Goal: Check status: Check status

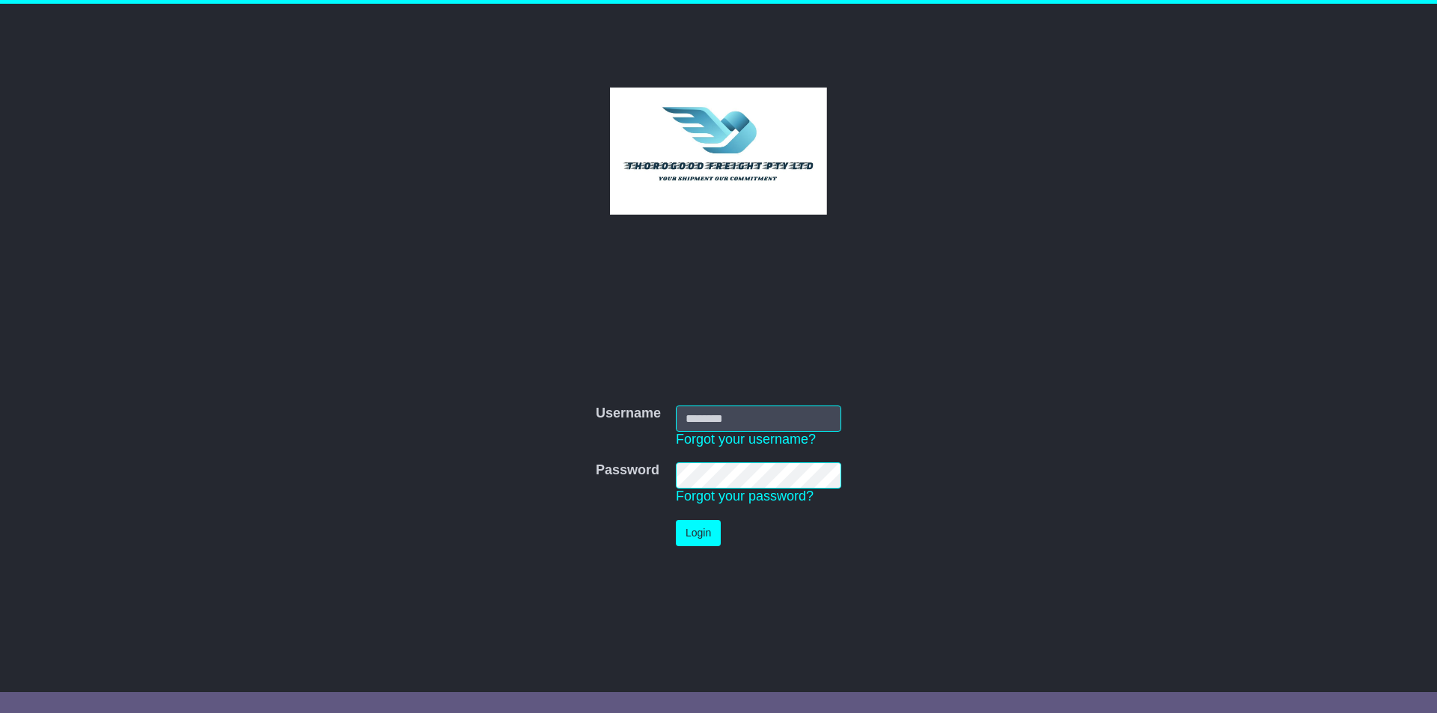
type input "**********"
click at [698, 533] on button "Login" at bounding box center [698, 533] width 45 height 26
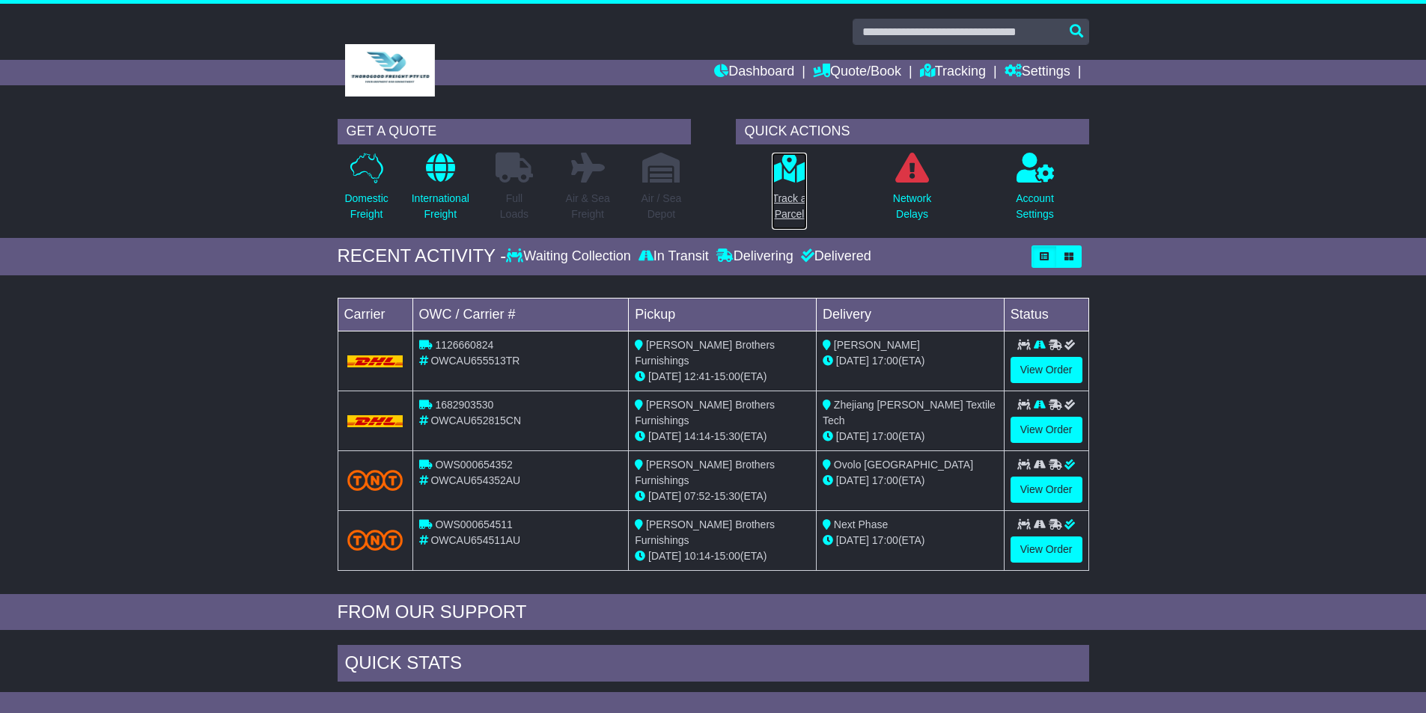
click at [783, 201] on p "Track a Parcel" at bounding box center [788, 206] width 34 height 31
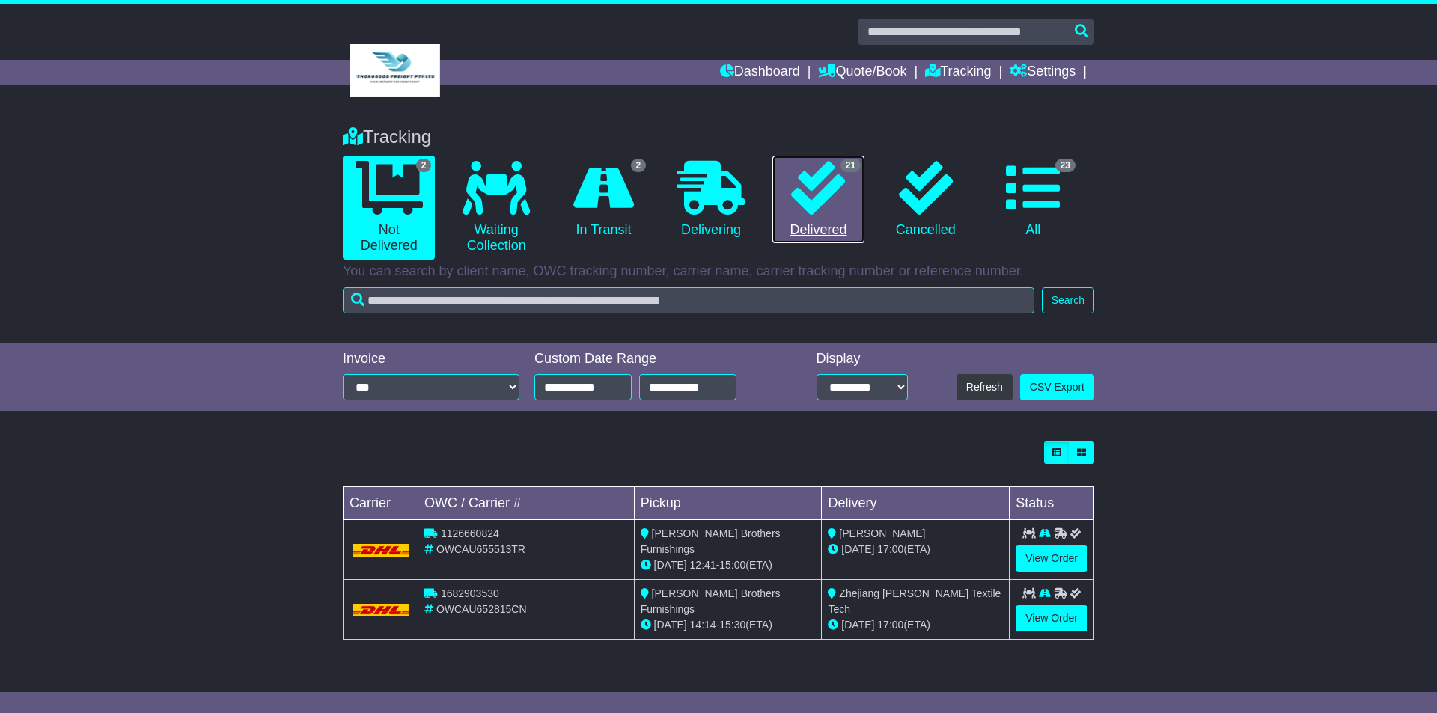
click at [816, 204] on icon at bounding box center [818, 188] width 54 height 54
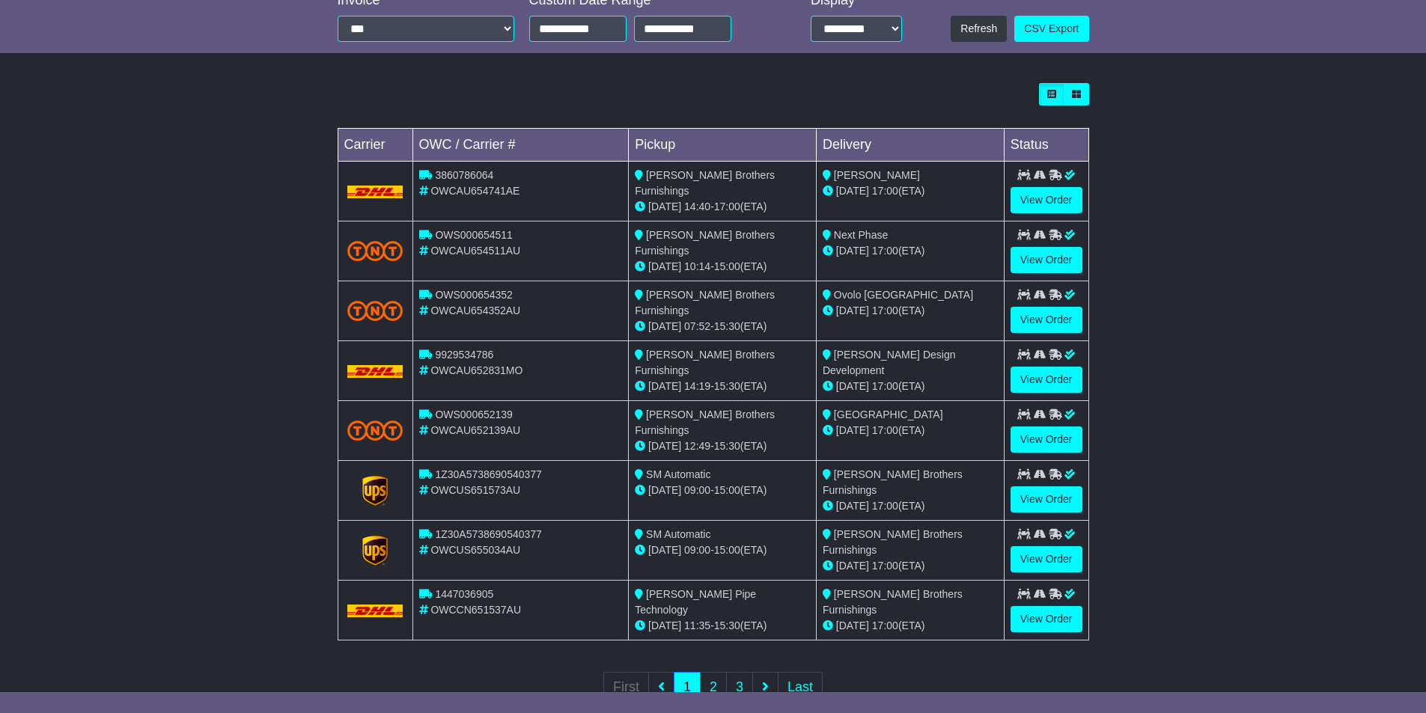
scroll to position [394, 0]
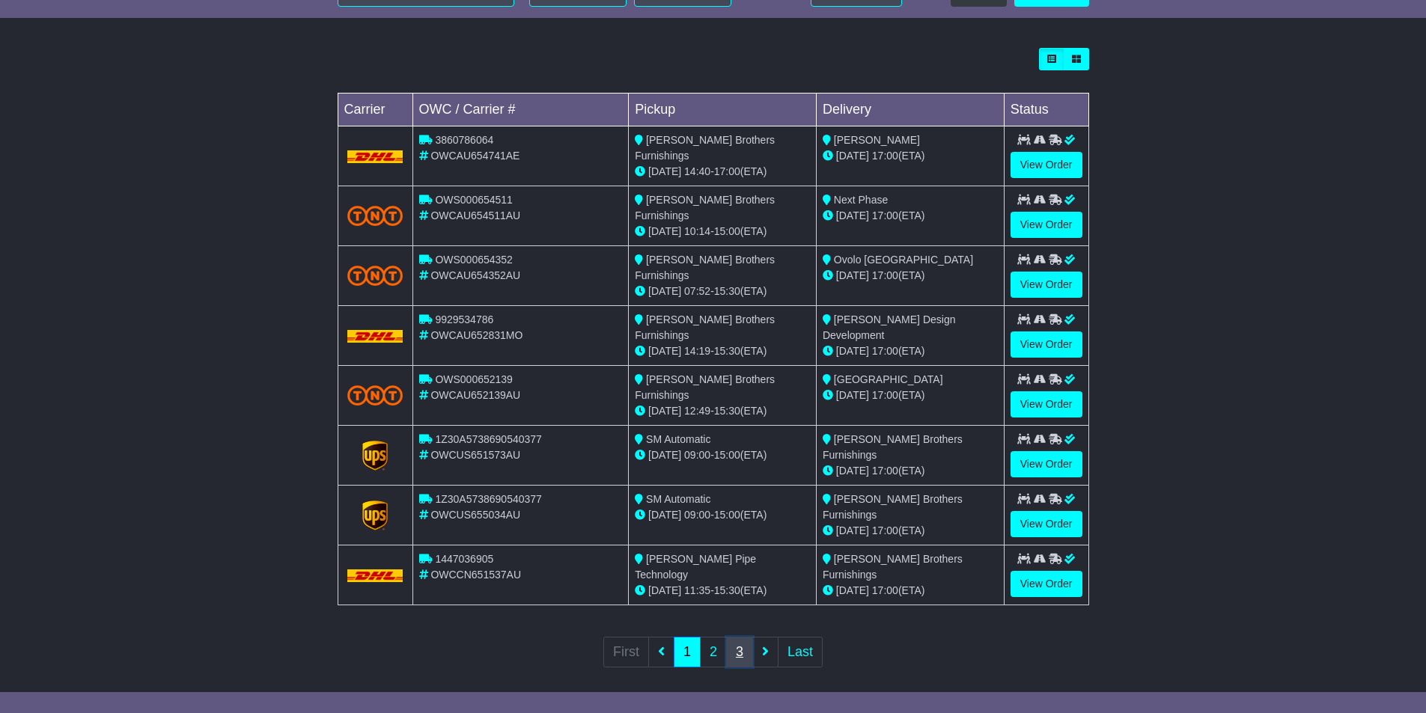
click at [741, 641] on link "3" at bounding box center [739, 652] width 27 height 31
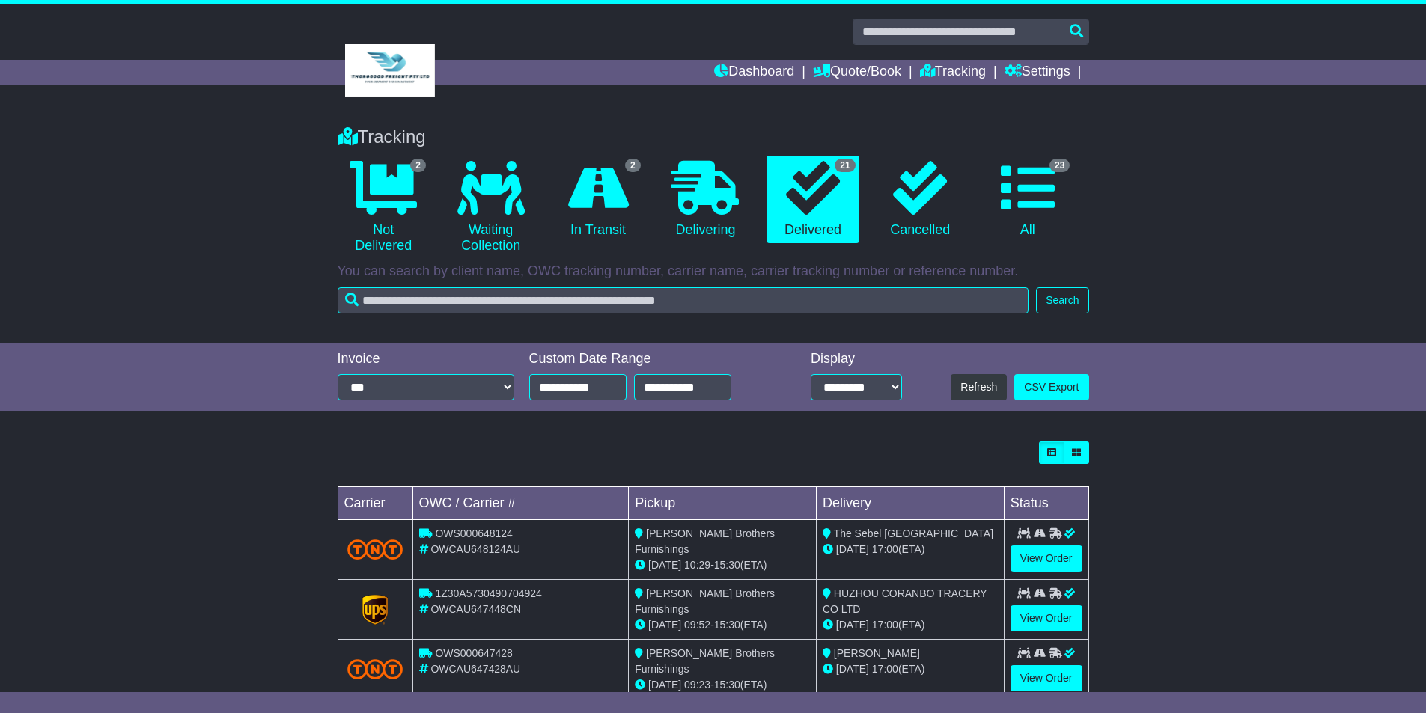
scroll to position [220, 0]
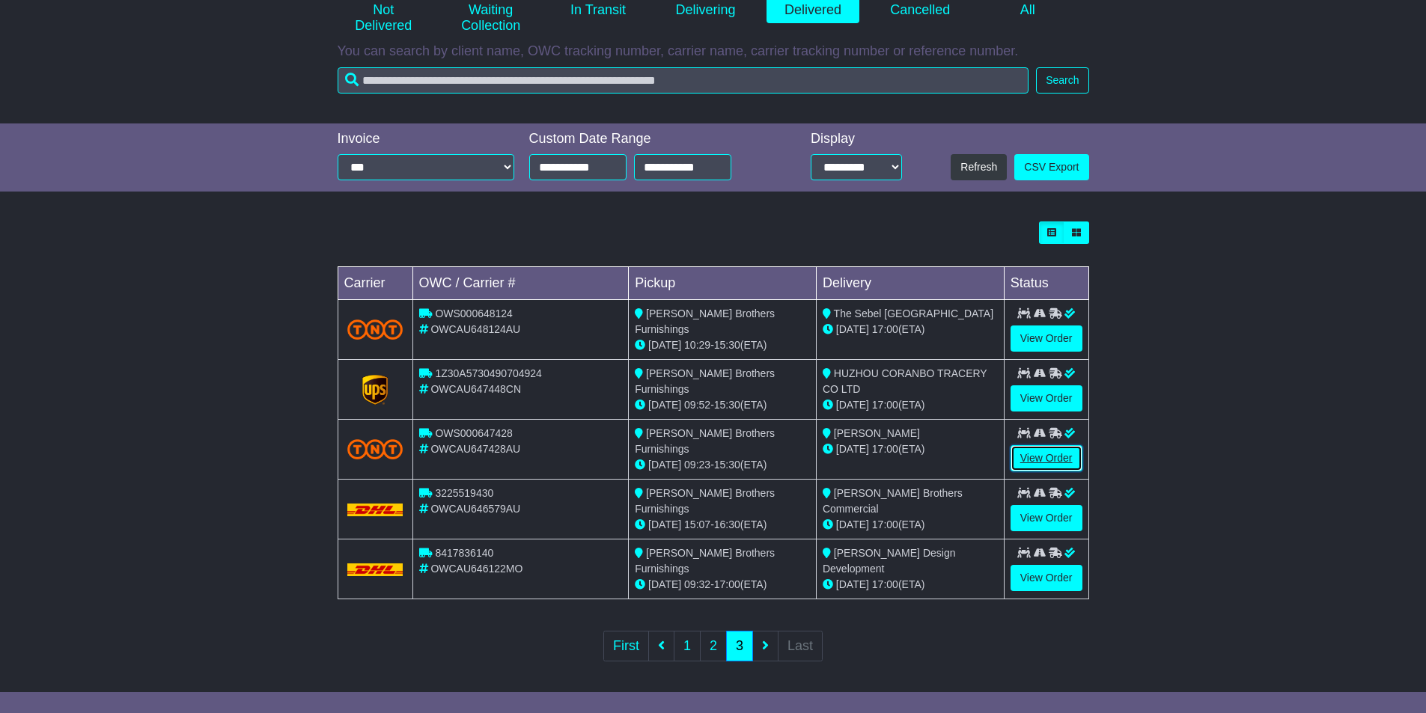
click at [1042, 456] on link "View Order" at bounding box center [1046, 458] width 72 height 26
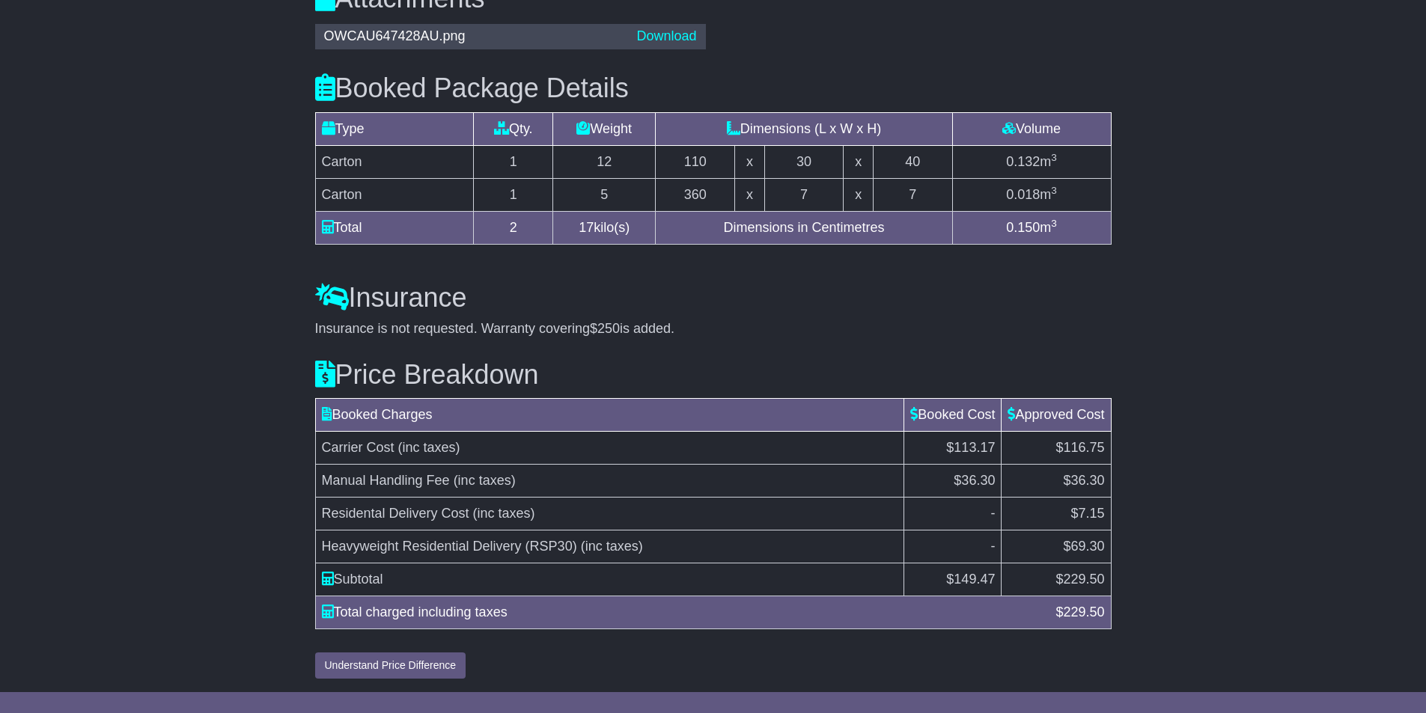
scroll to position [1061, 0]
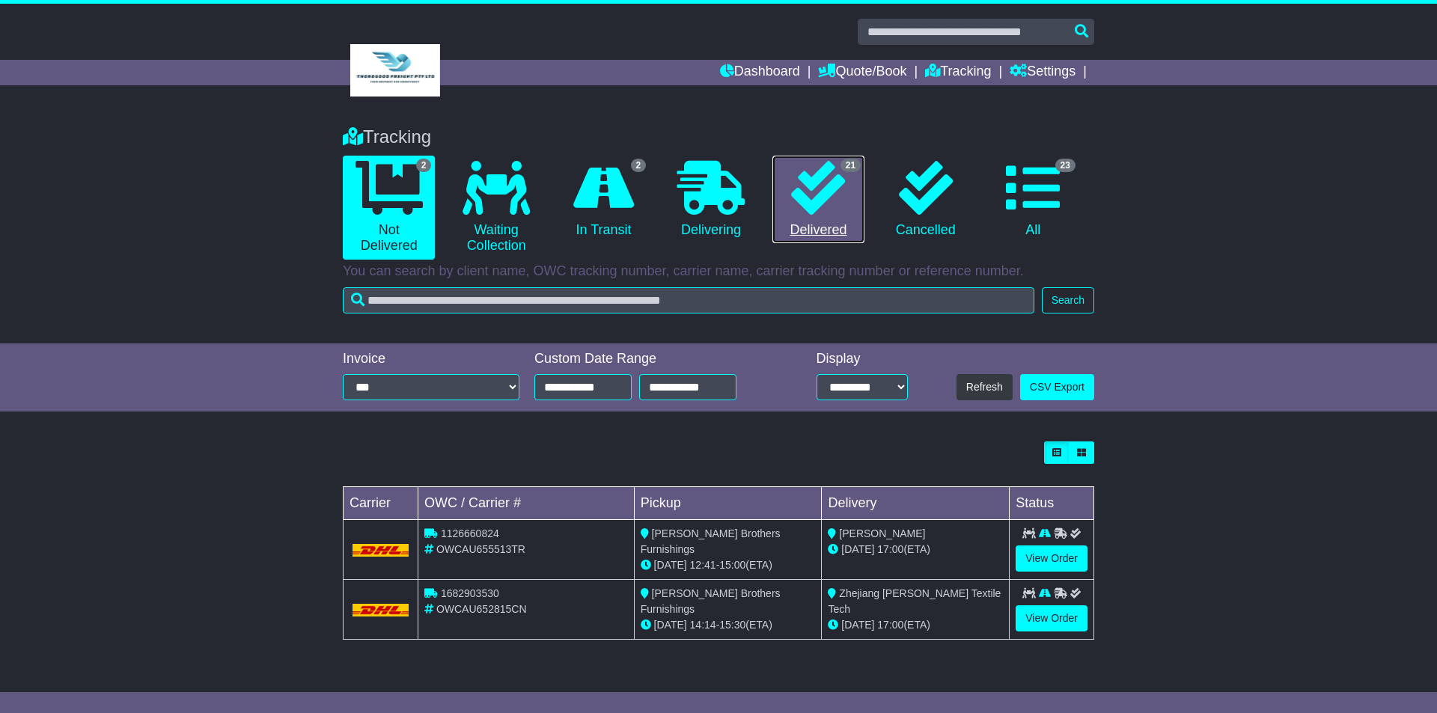
click at [811, 202] on icon at bounding box center [818, 188] width 54 height 54
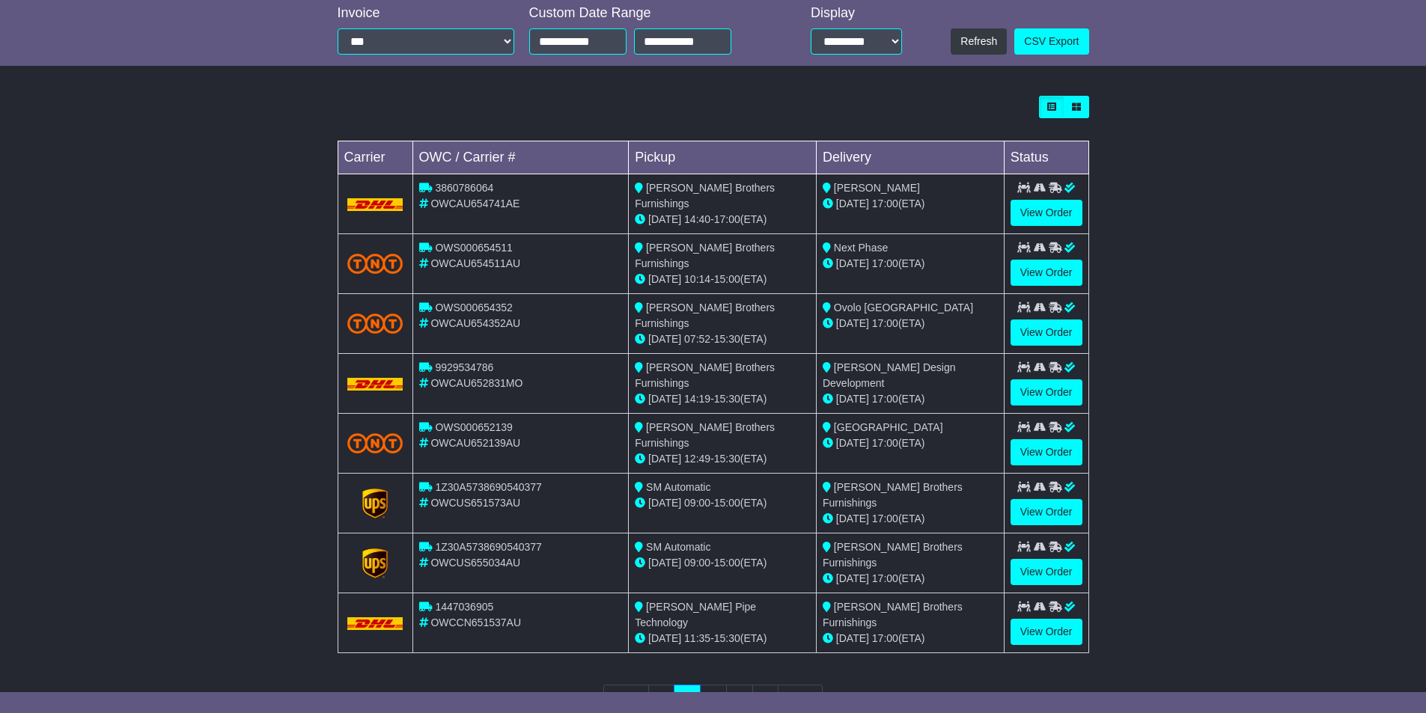
scroll to position [394, 0]
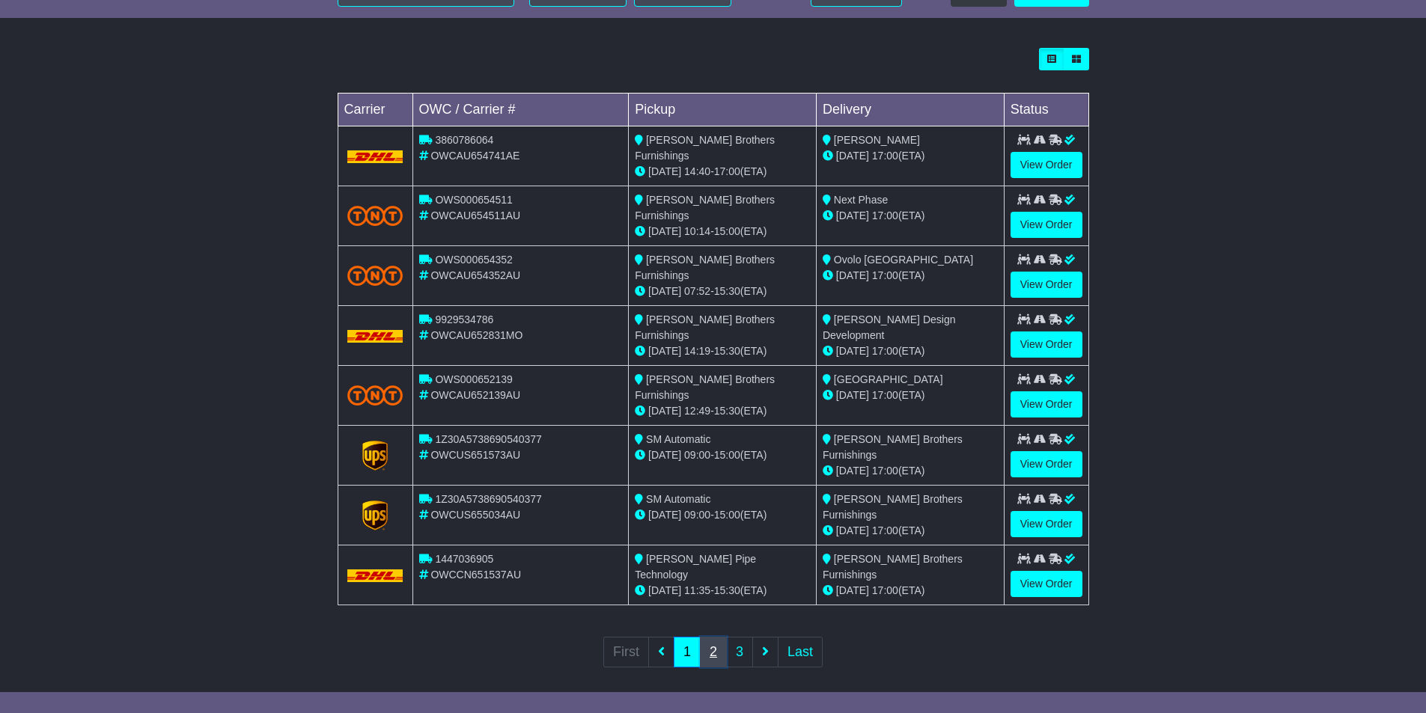
click at [722, 639] on link "2" at bounding box center [713, 652] width 27 height 31
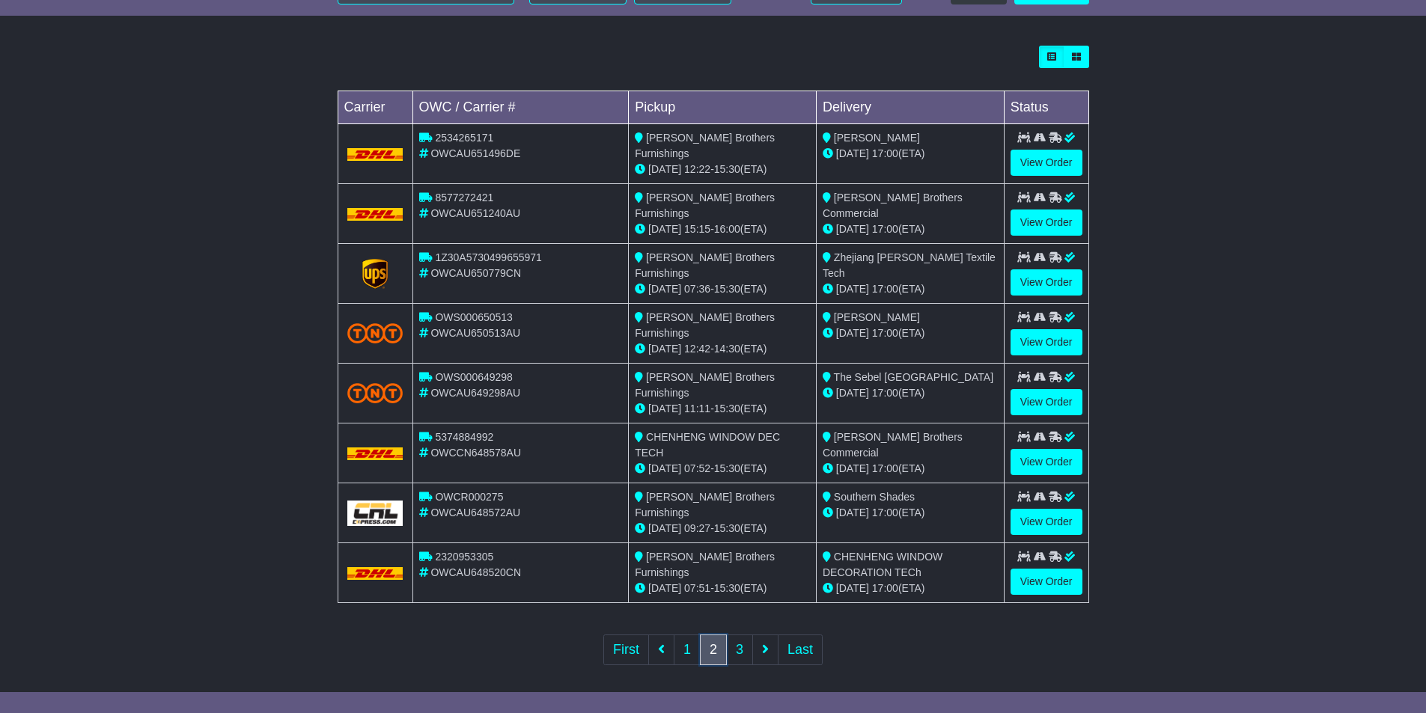
scroll to position [397, 0]
click at [740, 644] on link "3" at bounding box center [739, 649] width 27 height 31
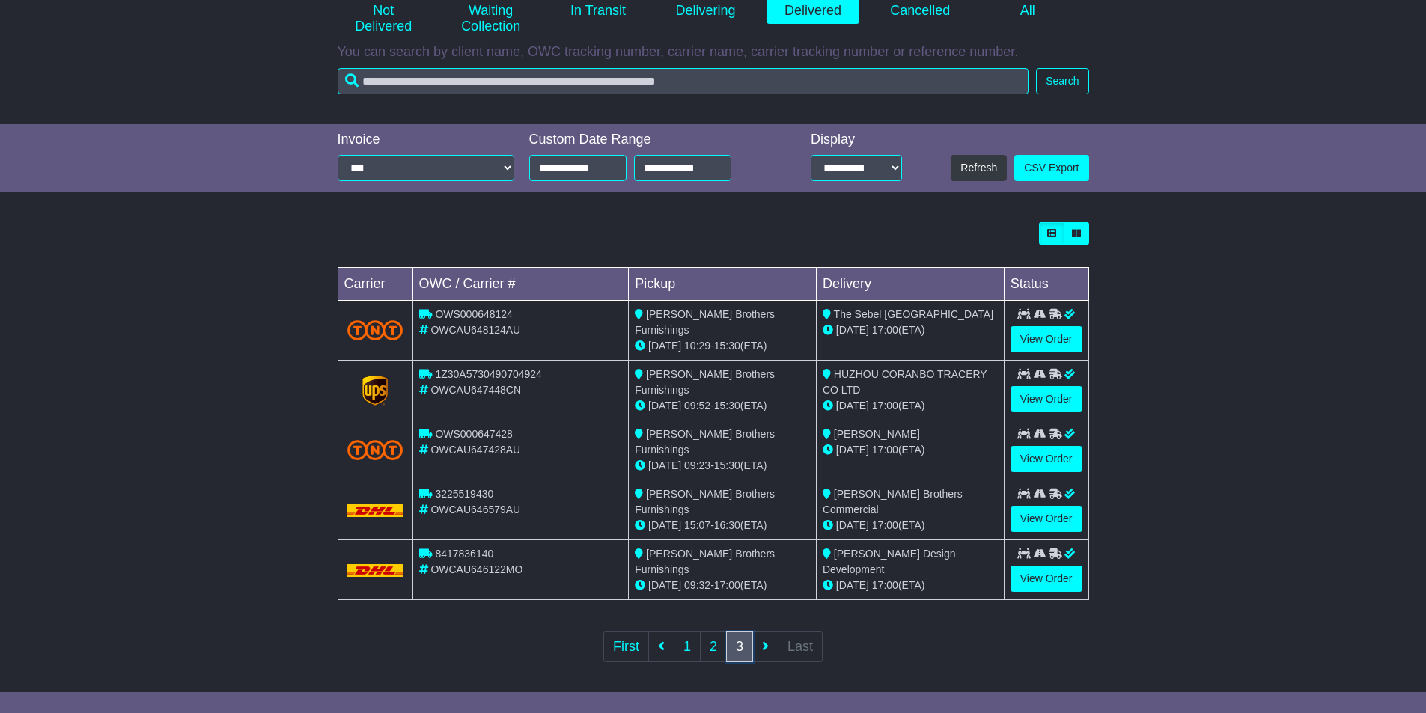
scroll to position [220, 0]
click at [1046, 574] on link "View Order" at bounding box center [1046, 578] width 72 height 26
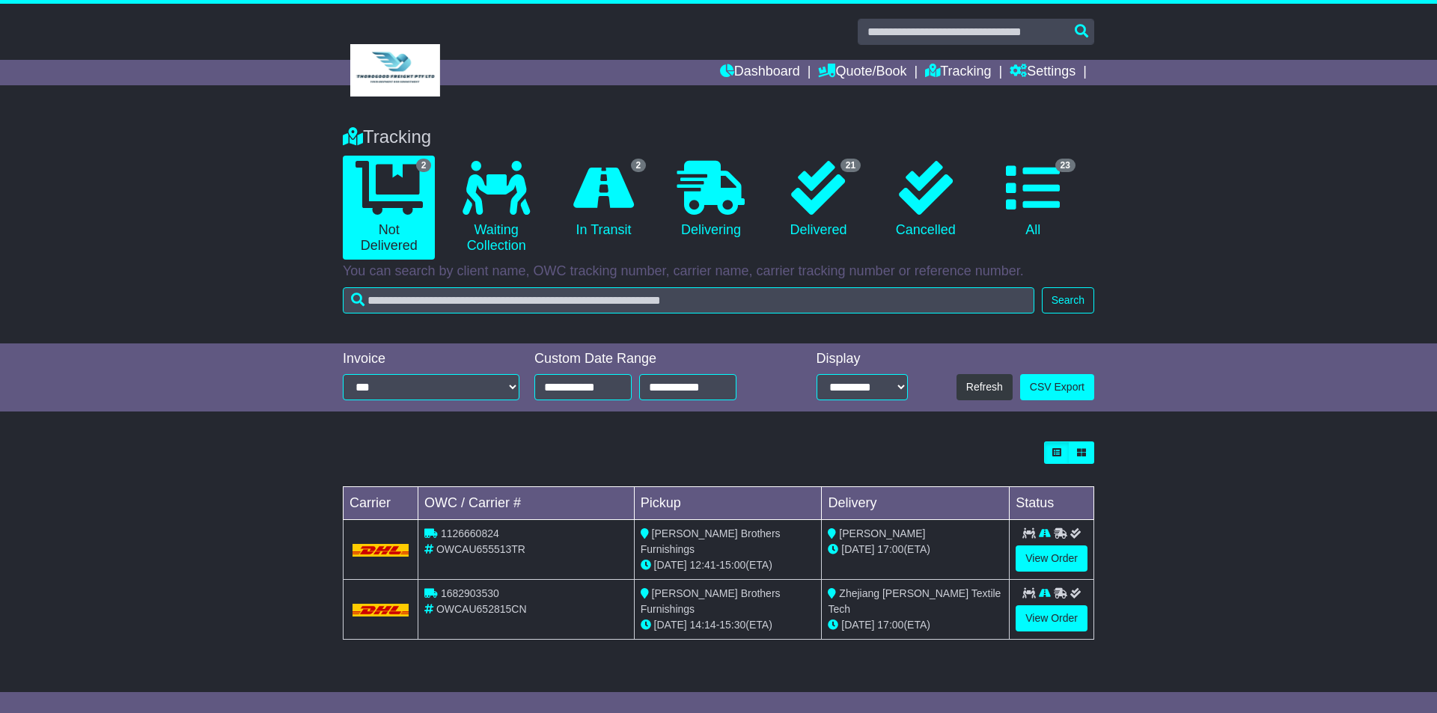
click at [941, 440] on div "Loading... No bookings found Carrier OWC / Carrier # Pickup Delivery Status 112…" at bounding box center [718, 548] width 766 height 229
click at [816, 230] on link "21 Delivered" at bounding box center [818, 200] width 92 height 88
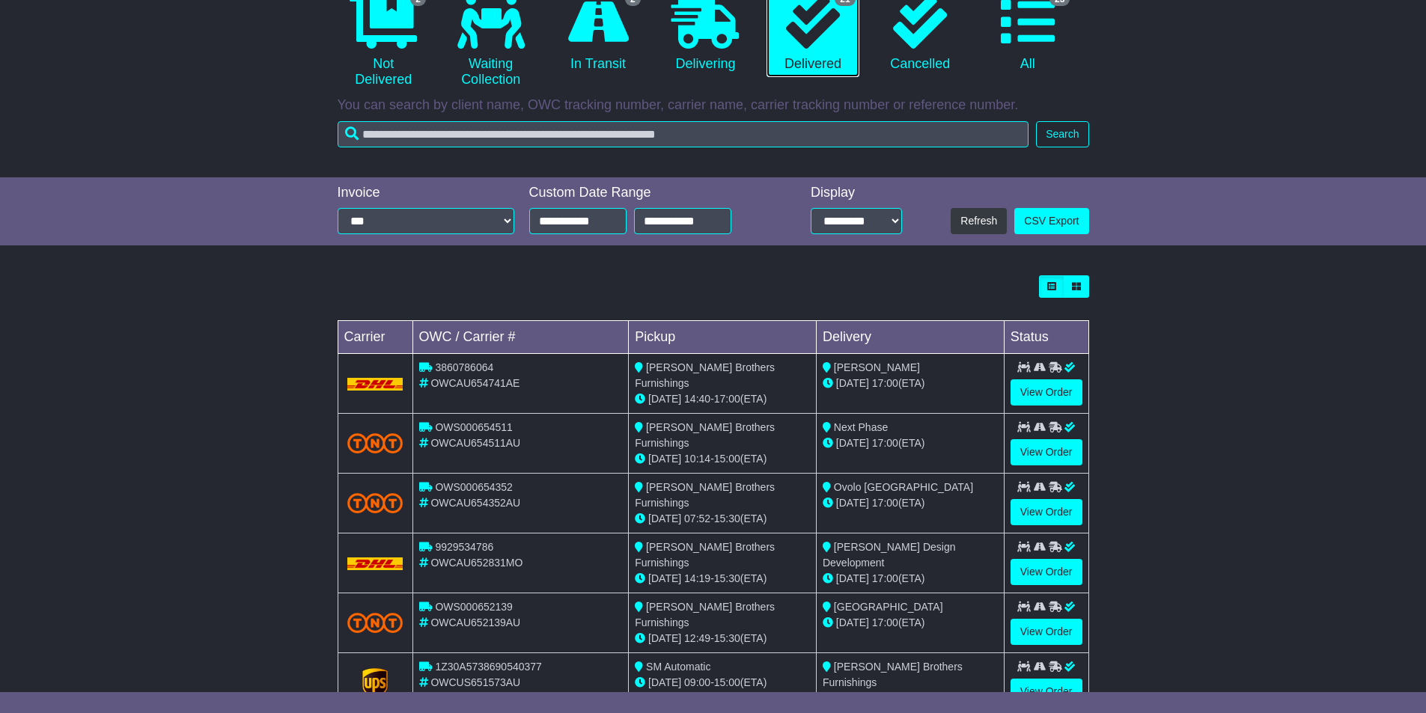
scroll to position [394, 0]
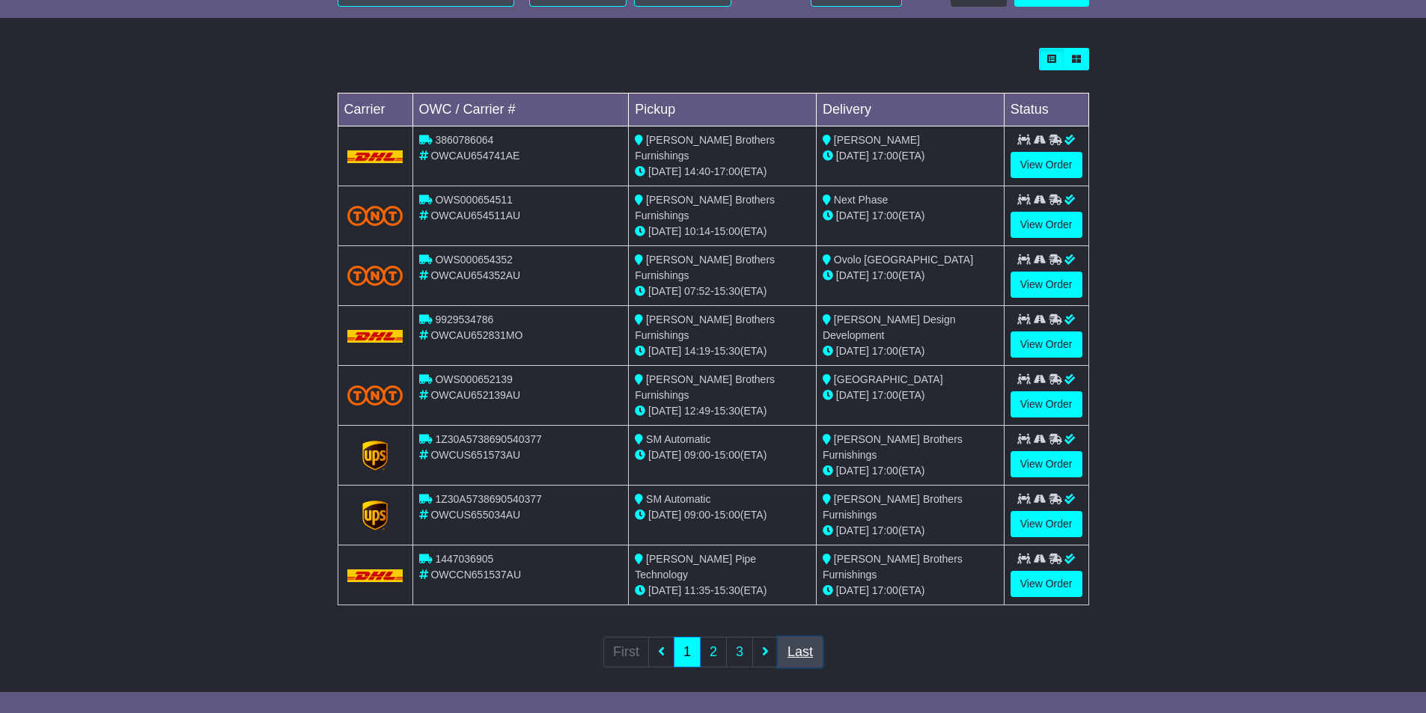
click at [788, 640] on link "Last" at bounding box center [799, 652] width 45 height 31
click at [741, 641] on link "3" at bounding box center [739, 652] width 27 height 31
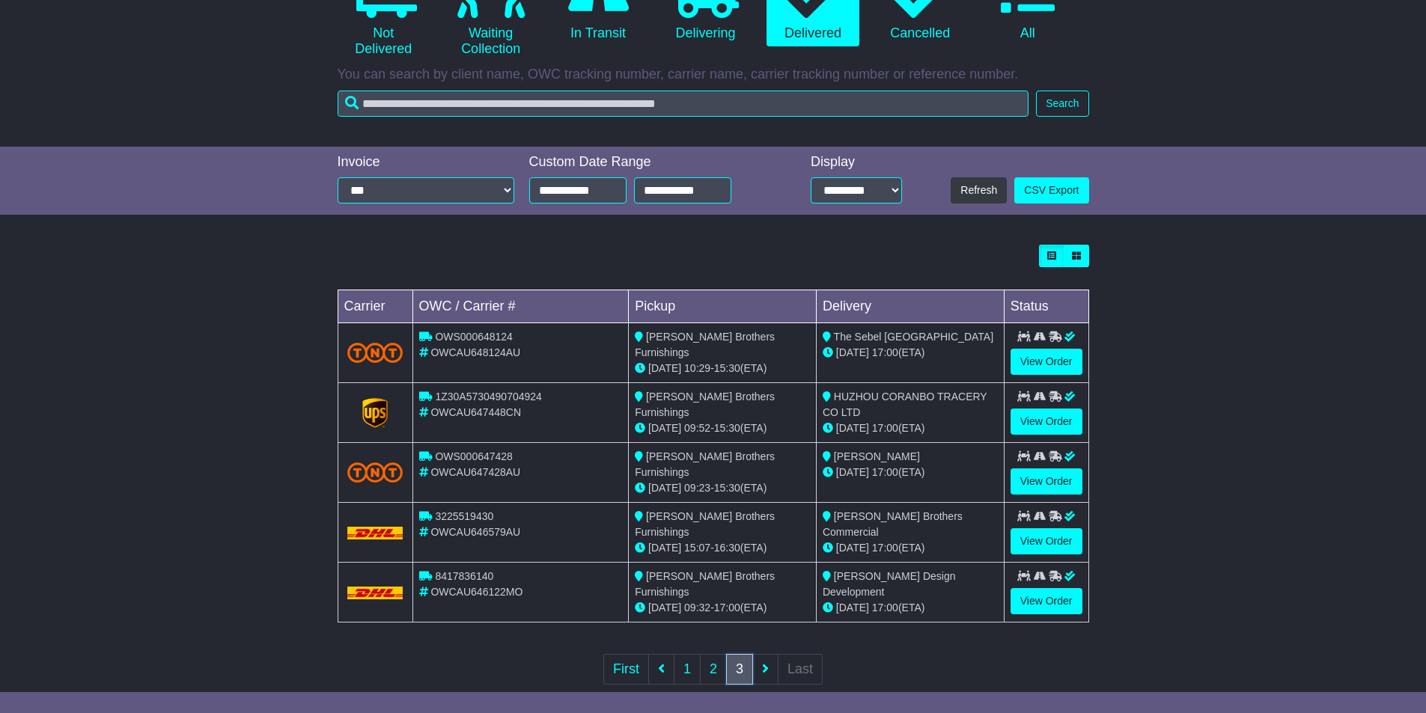
scroll to position [220, 0]
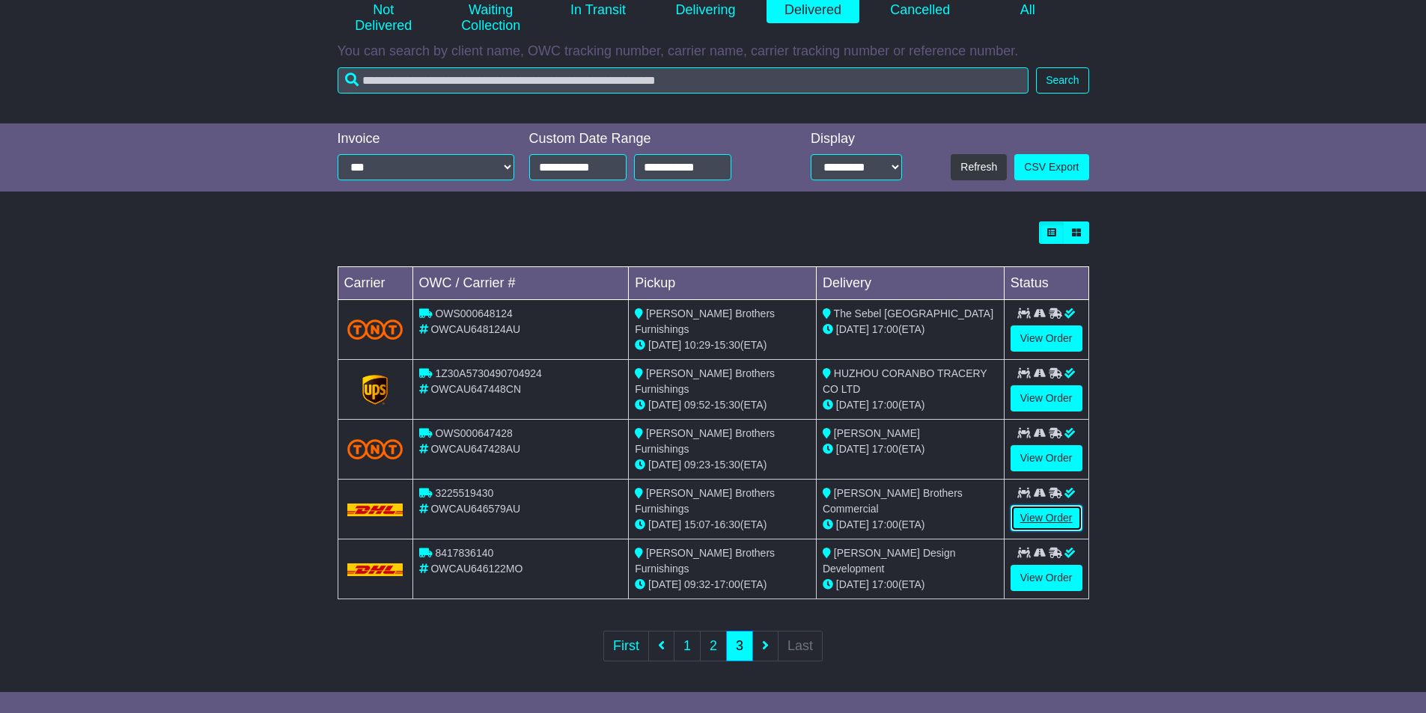
click at [1060, 507] on link "View Order" at bounding box center [1046, 518] width 72 height 26
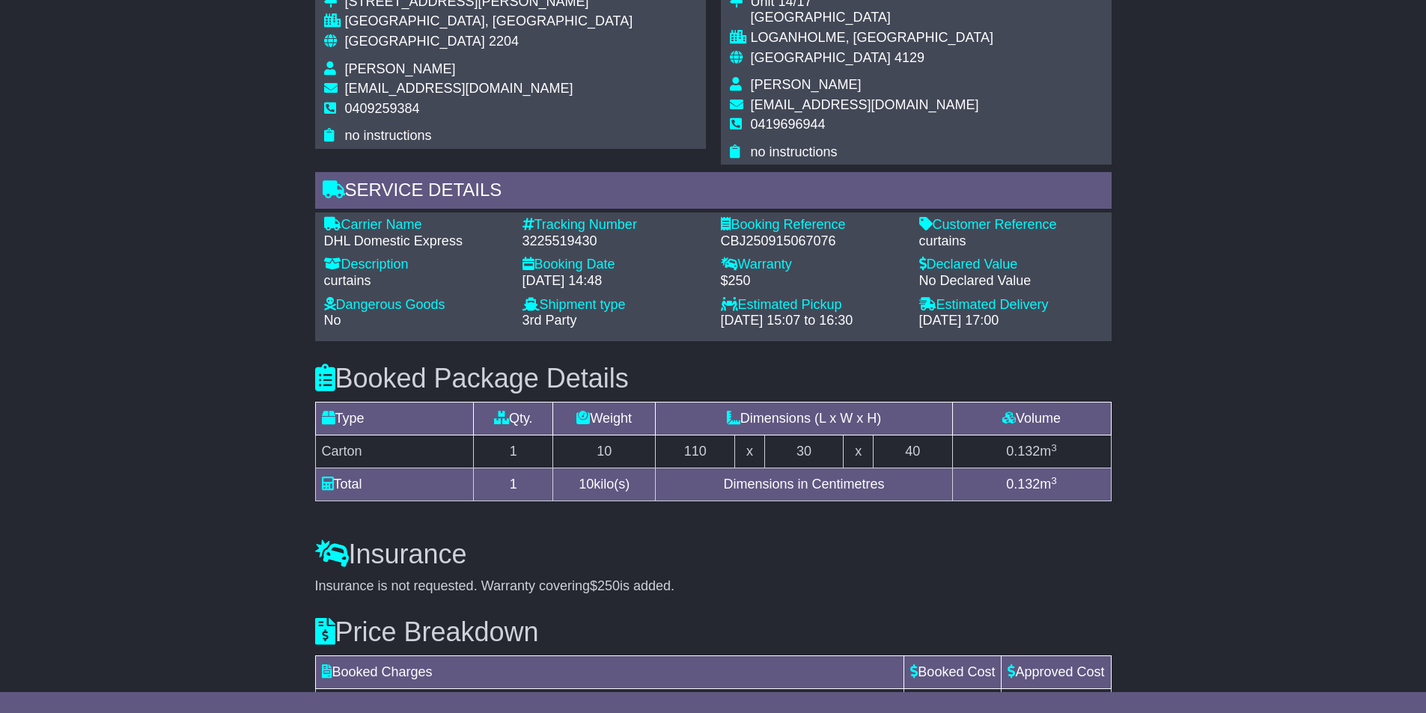
scroll to position [673, 0]
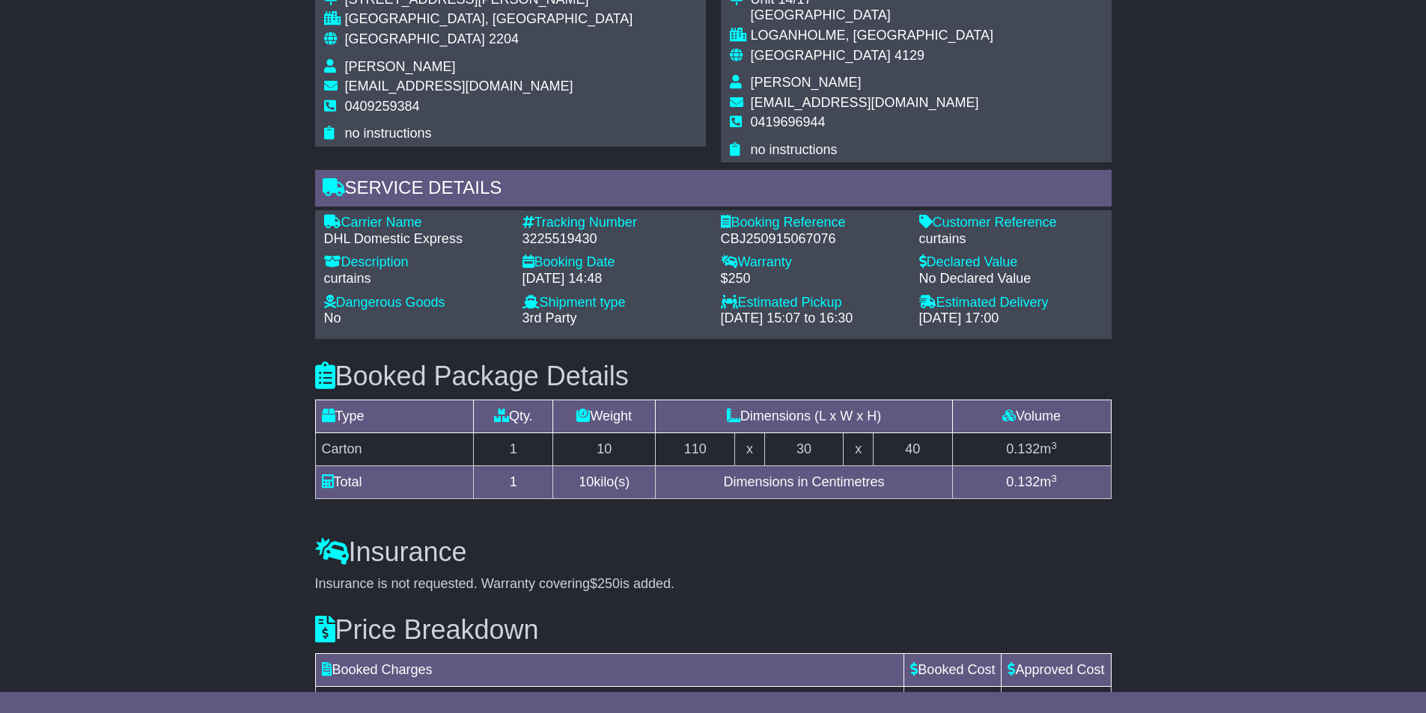
click at [570, 239] on div "3225519430" at bounding box center [613, 239] width 183 height 16
copy div "3225519430"
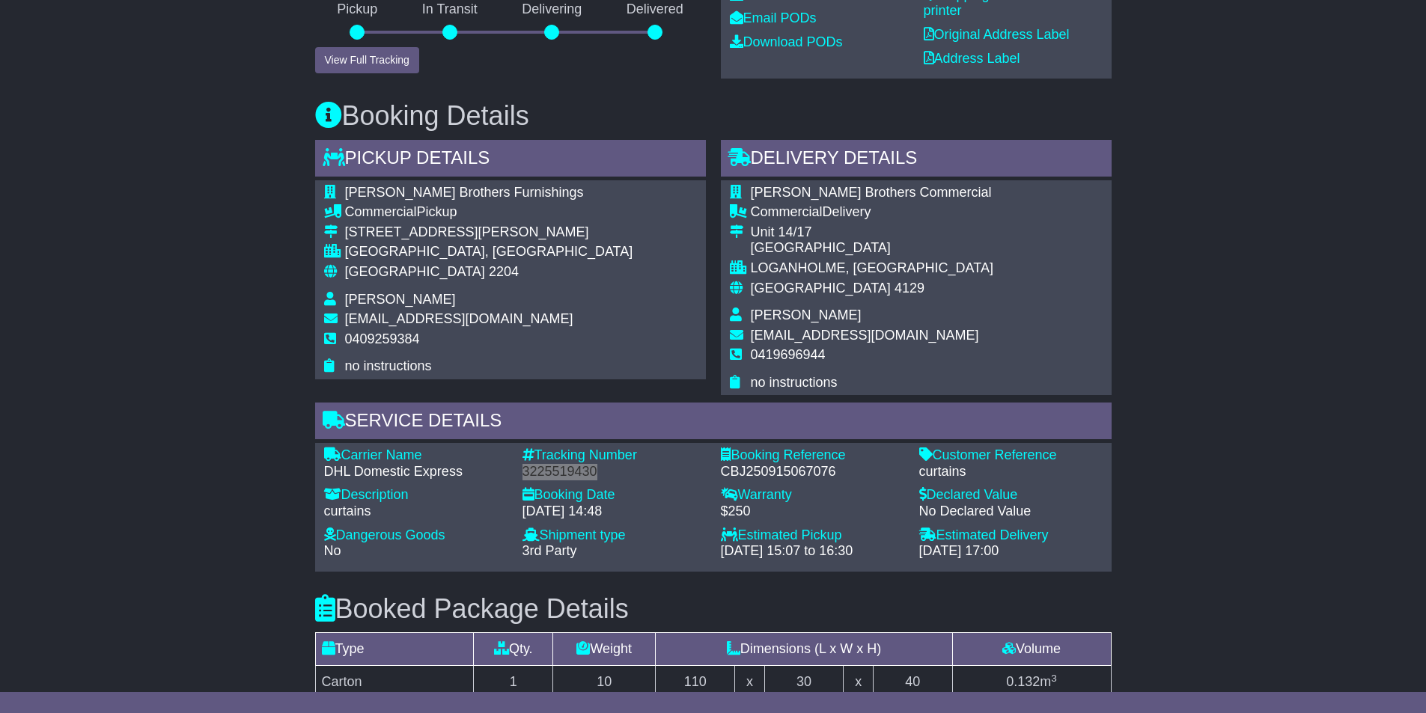
scroll to position [523, 0]
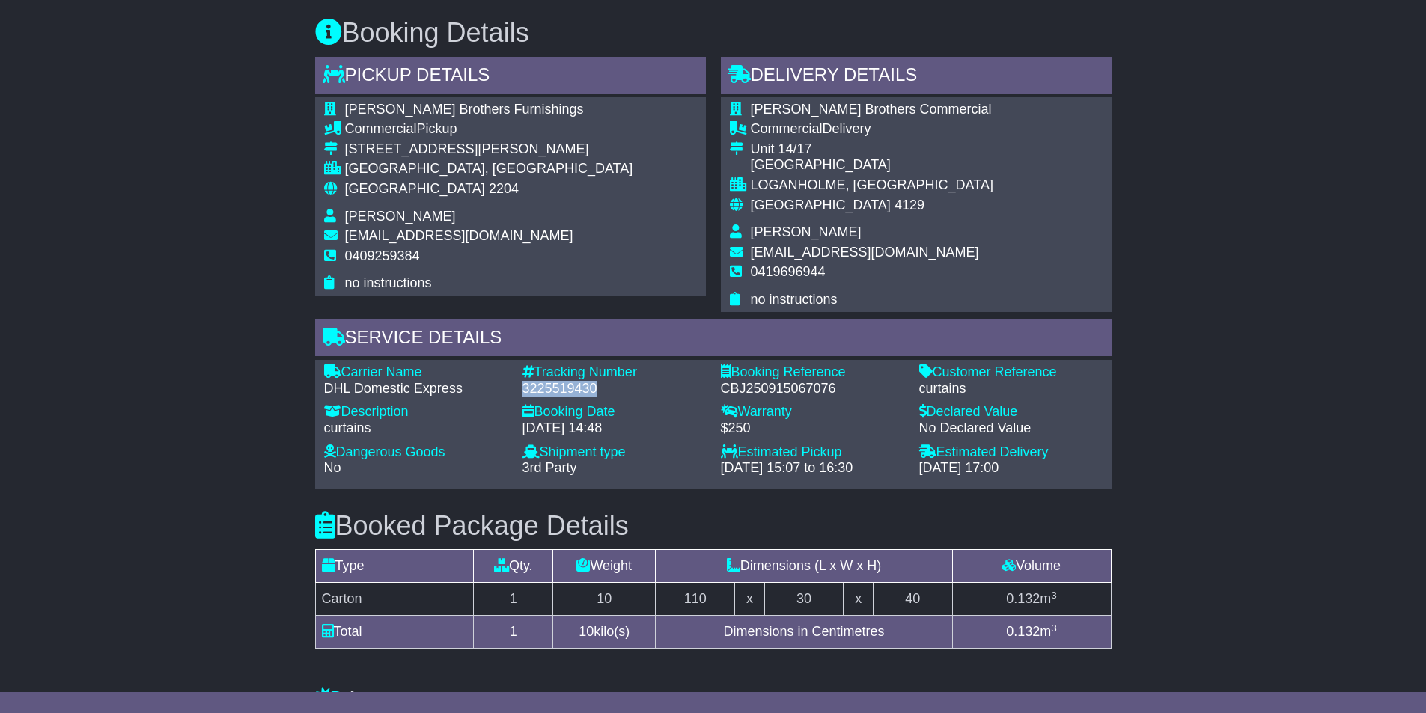
click at [571, 393] on div "3225519430" at bounding box center [613, 389] width 183 height 16
